Goal: Download file/media

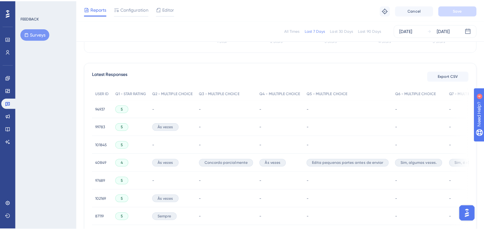
scroll to position [158, 0]
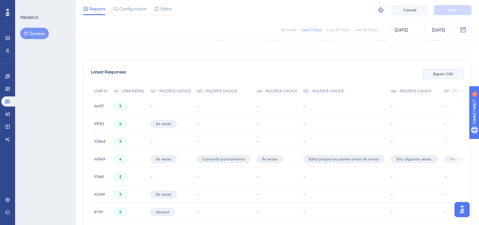
click at [444, 74] on span "Export CSV" at bounding box center [444, 74] width 20 height 5
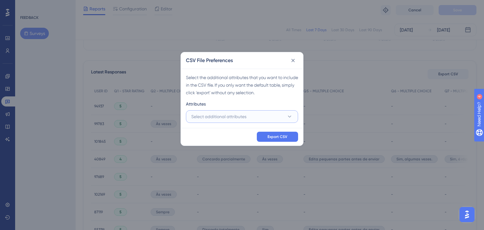
click at [283, 113] on button "Select additional attributes" at bounding box center [242, 116] width 112 height 13
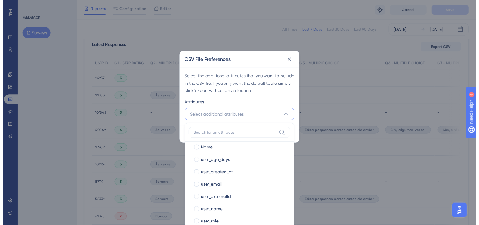
scroll to position [131, 0]
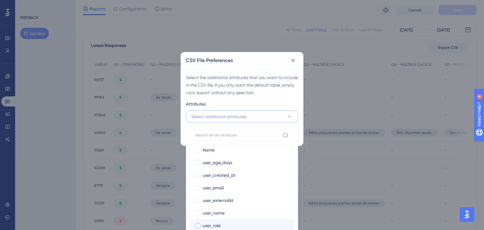
click at [238, 223] on div "user_role" at bounding box center [246, 226] width 86 height 8
checkbox input "true"
click at [290, 93] on div "Select the additional attributes that you want to include in the CSV file. If y…" at bounding box center [242, 85] width 112 height 23
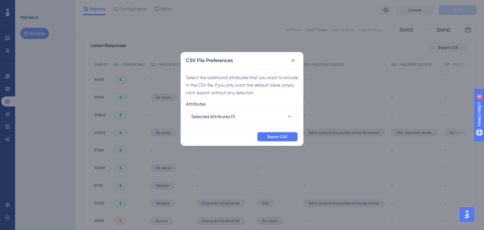
click at [284, 134] on button "Export CSV" at bounding box center [277, 137] width 41 height 10
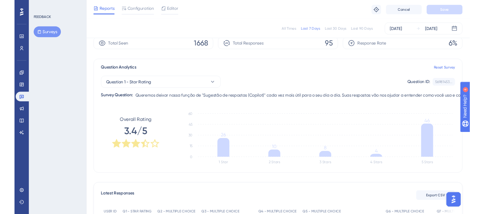
scroll to position [0, 0]
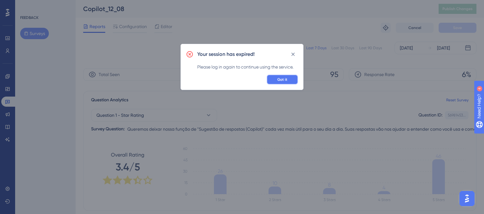
click at [279, 78] on span "Got it" at bounding box center [282, 79] width 10 height 5
